Goal: Use online tool/utility: Utilize a website feature to perform a specific function

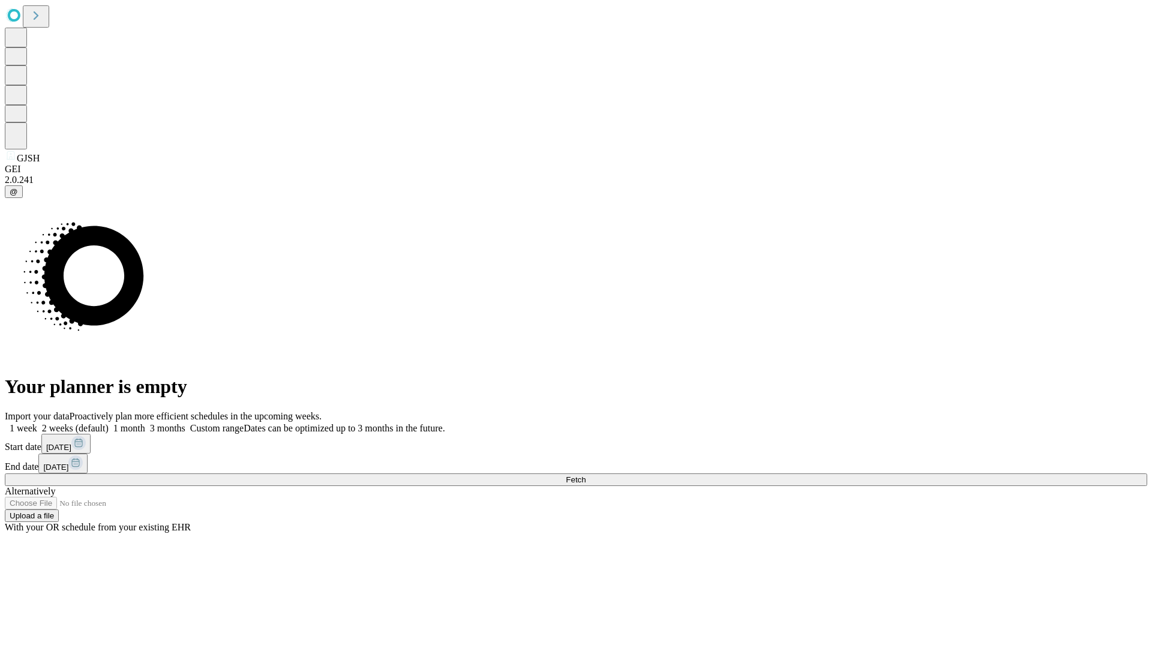
click at [586, 475] on span "Fetch" at bounding box center [576, 479] width 20 height 9
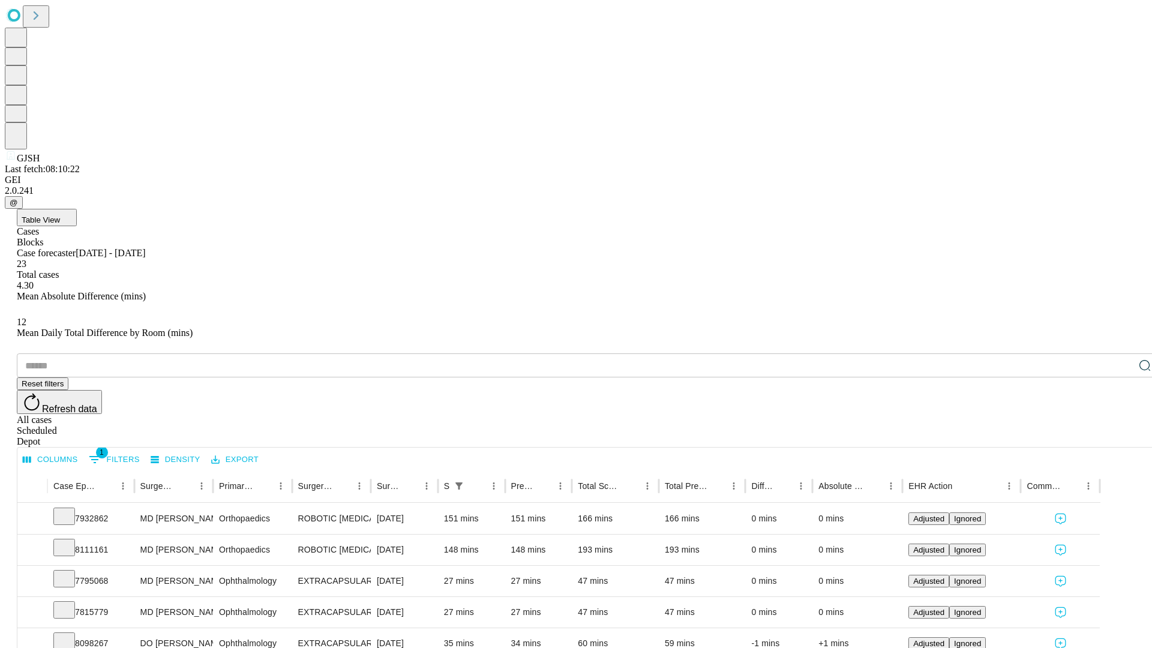
click at [60, 215] on span "Table View" at bounding box center [41, 219] width 38 height 9
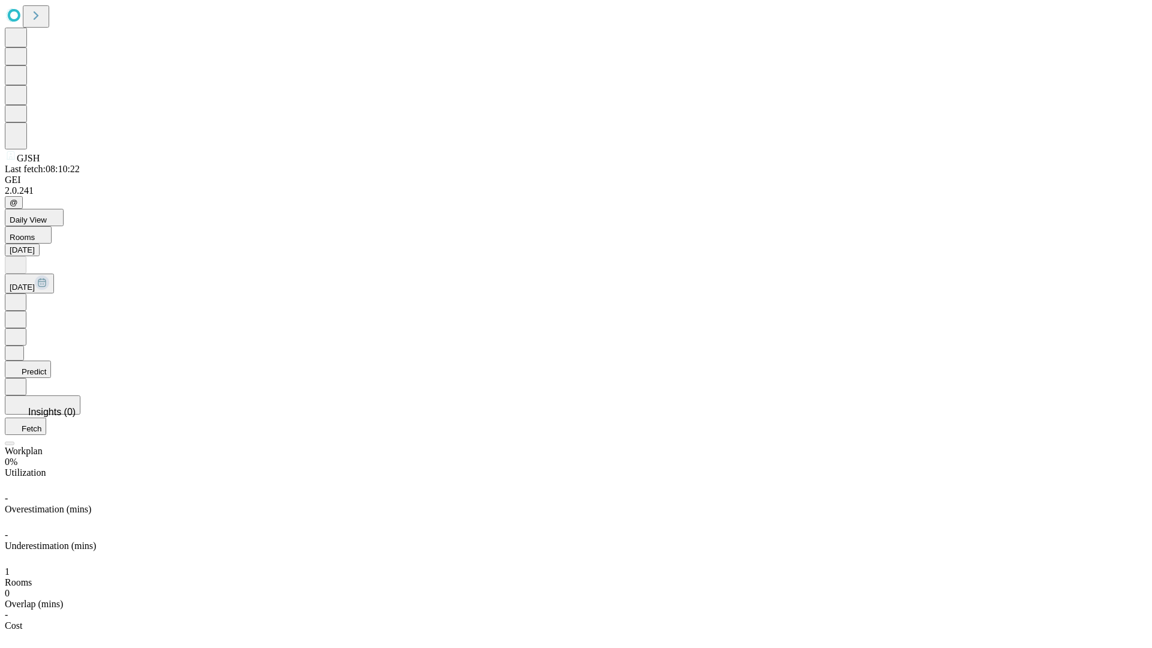
click at [51, 361] on button "Predict" at bounding box center [28, 369] width 46 height 17
